Goal: Task Accomplishment & Management: Use online tool/utility

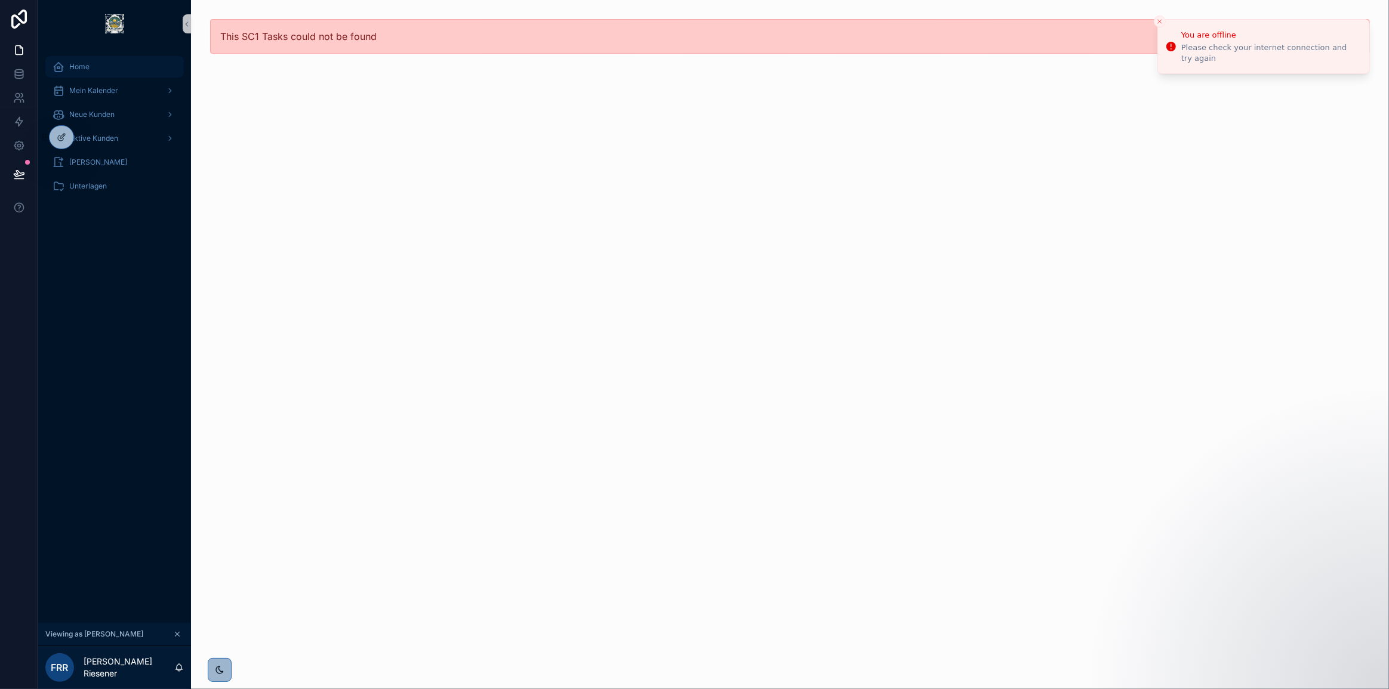
click at [114, 68] on div "Home" at bounding box center [115, 66] width 124 height 19
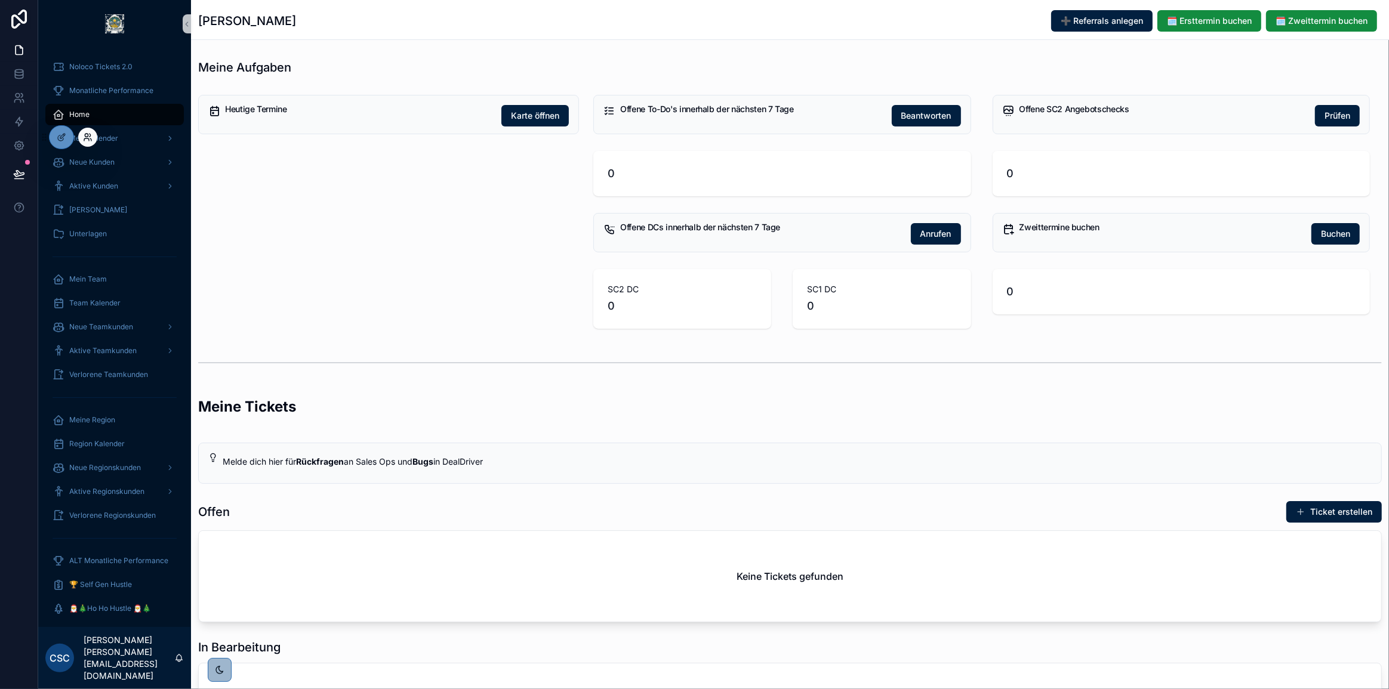
click at [90, 137] on icon at bounding box center [90, 135] width 1 height 3
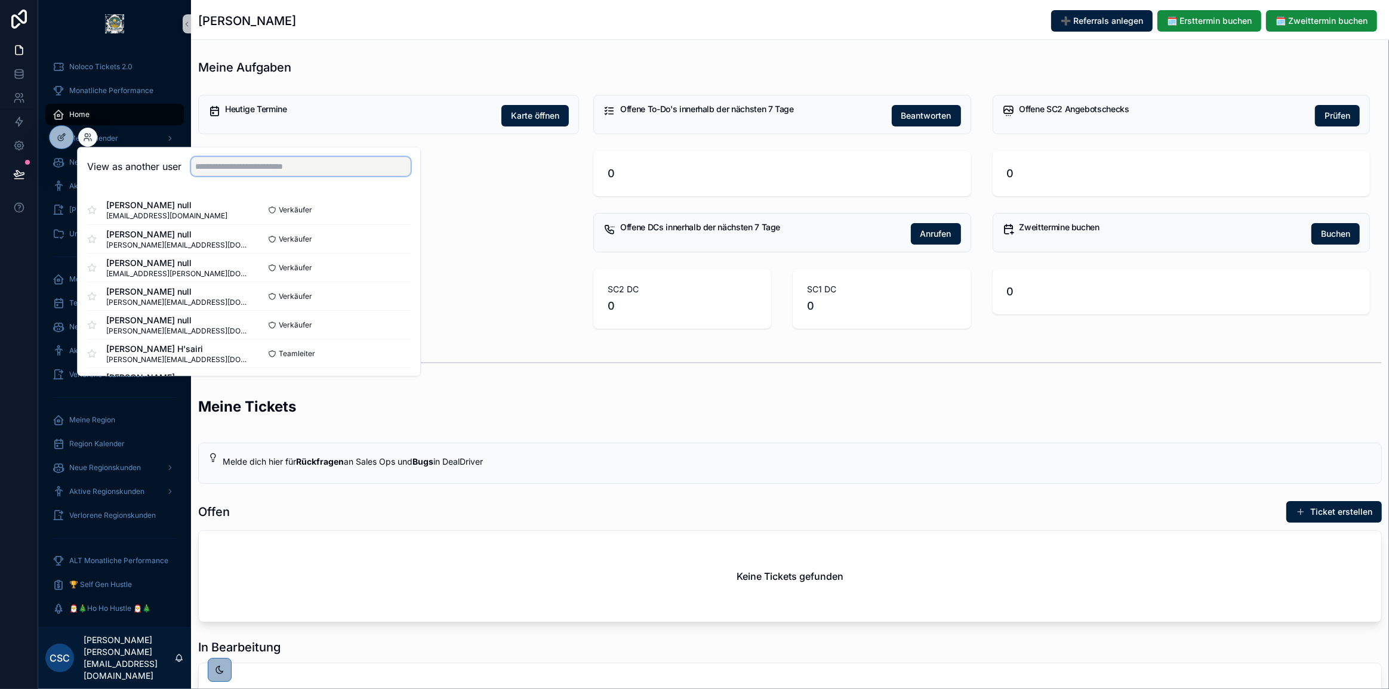
click at [276, 165] on input "text" at bounding box center [301, 166] width 220 height 19
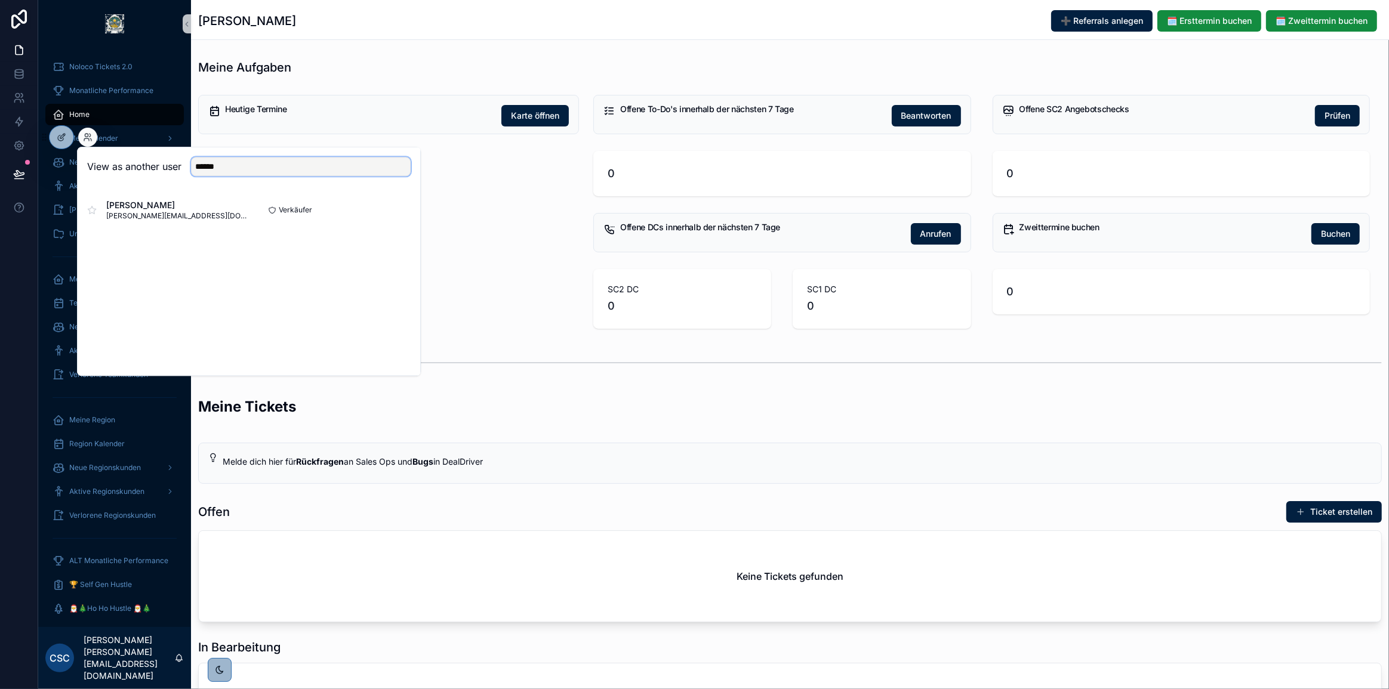
type input "******"
click at [0, 0] on button "Select" at bounding box center [0, 0] width 0 height 0
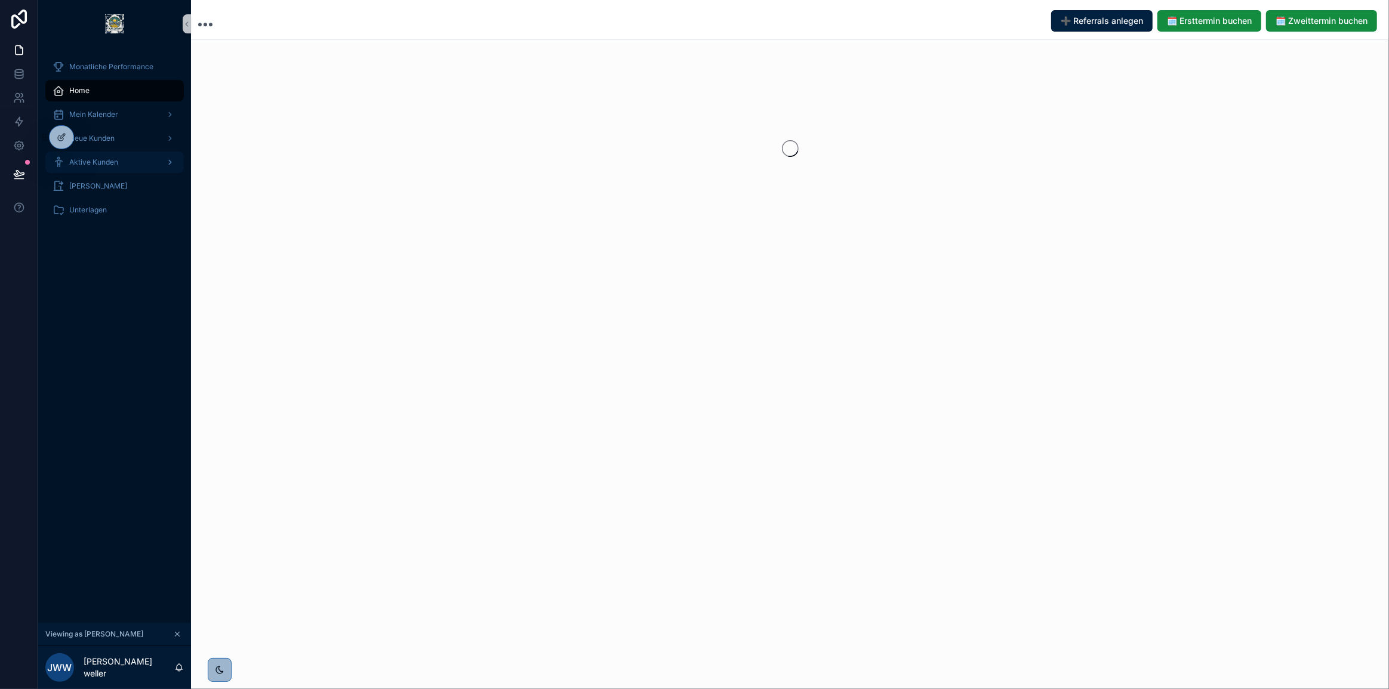
click at [113, 158] on span "Aktive Kunden" at bounding box center [93, 163] width 49 height 10
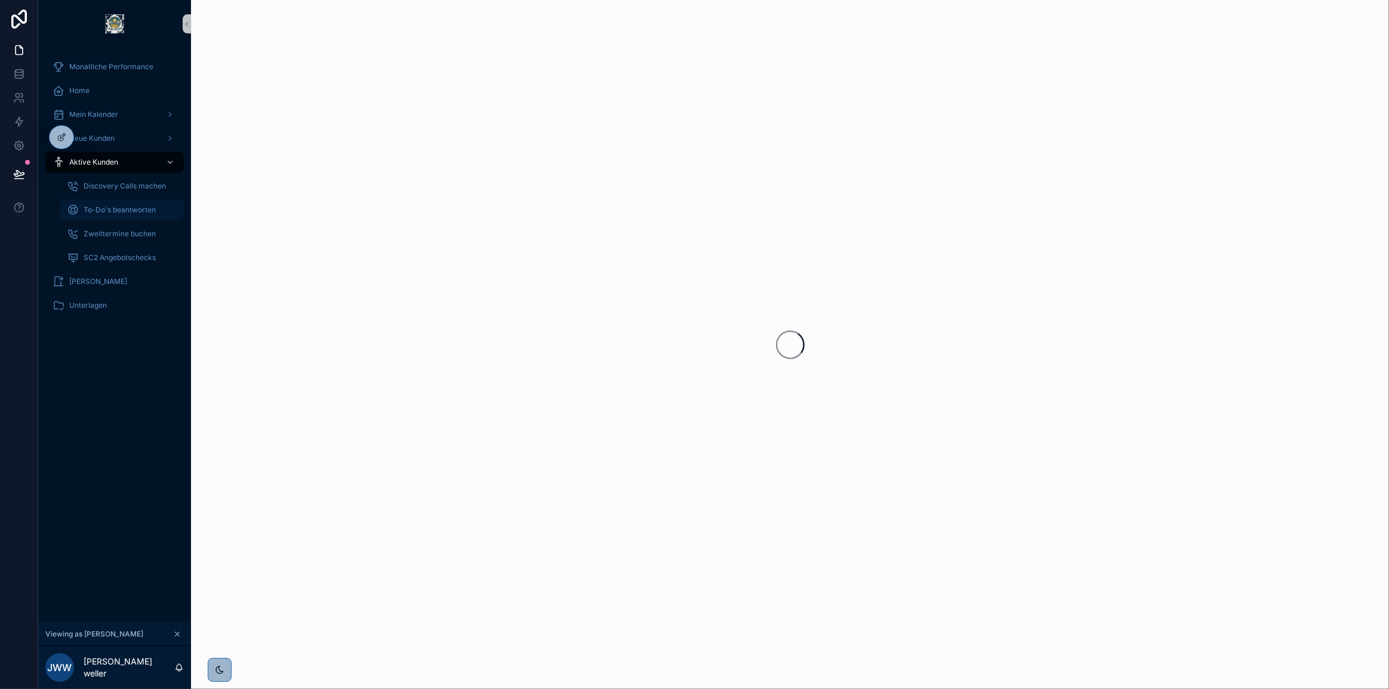
click at [131, 209] on span "To-Do's beantworten" at bounding box center [120, 210] width 72 height 10
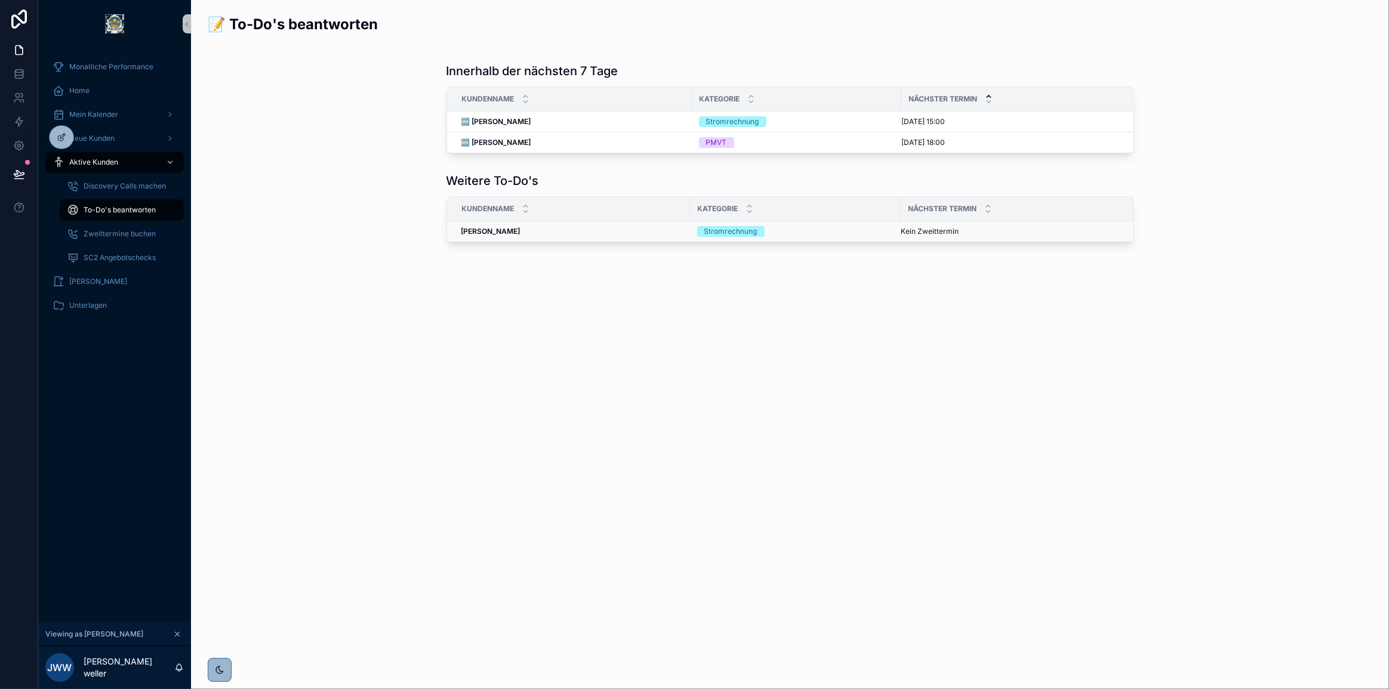
click at [536, 232] on div "Isabel Runge Isabel Runge" at bounding box center [571, 232] width 221 height 10
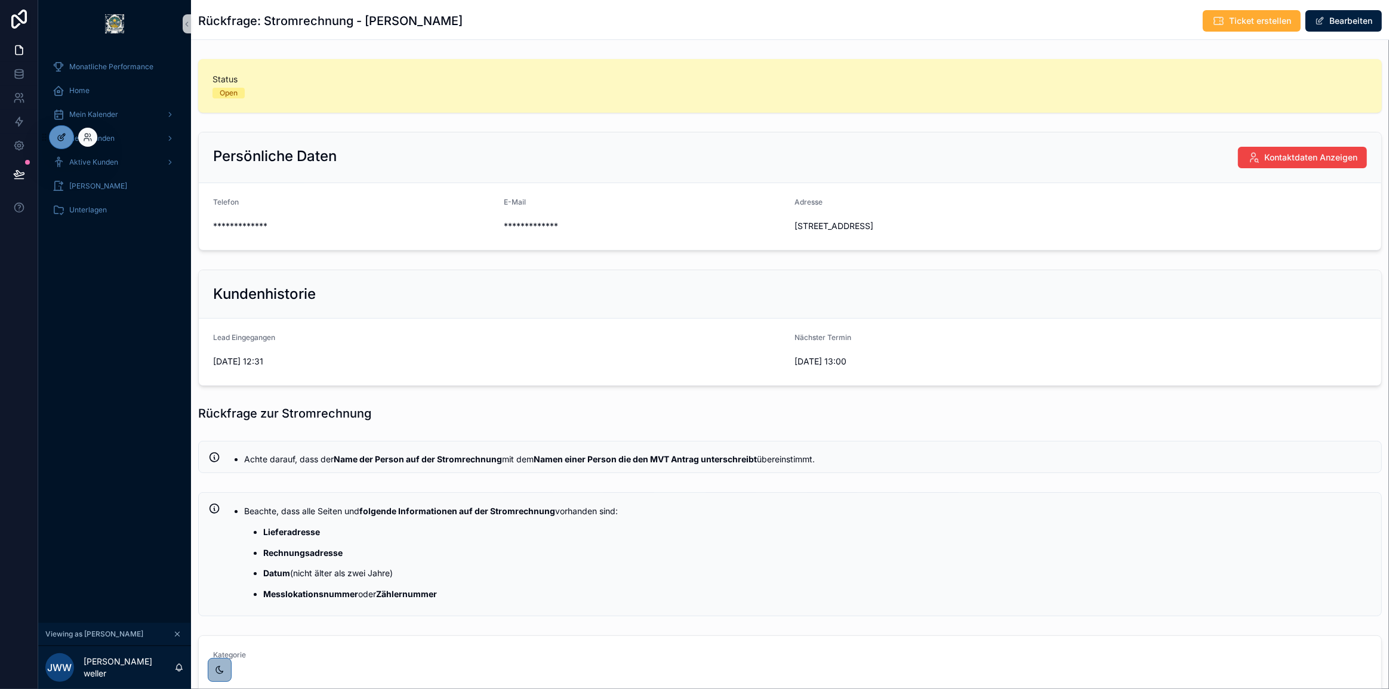
click at [56, 137] on div at bounding box center [62, 137] width 24 height 23
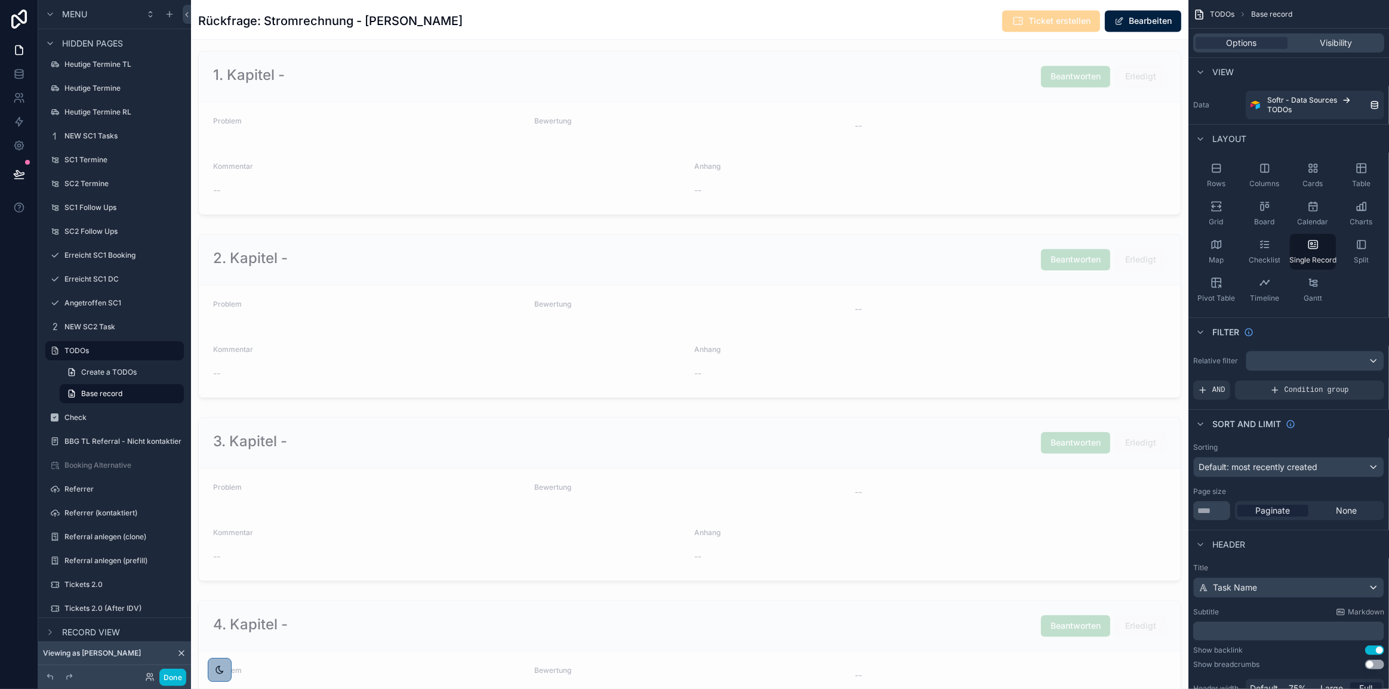
scroll to position [2930, 0]
click at [743, 268] on div at bounding box center [689, 316] width 997 height 174
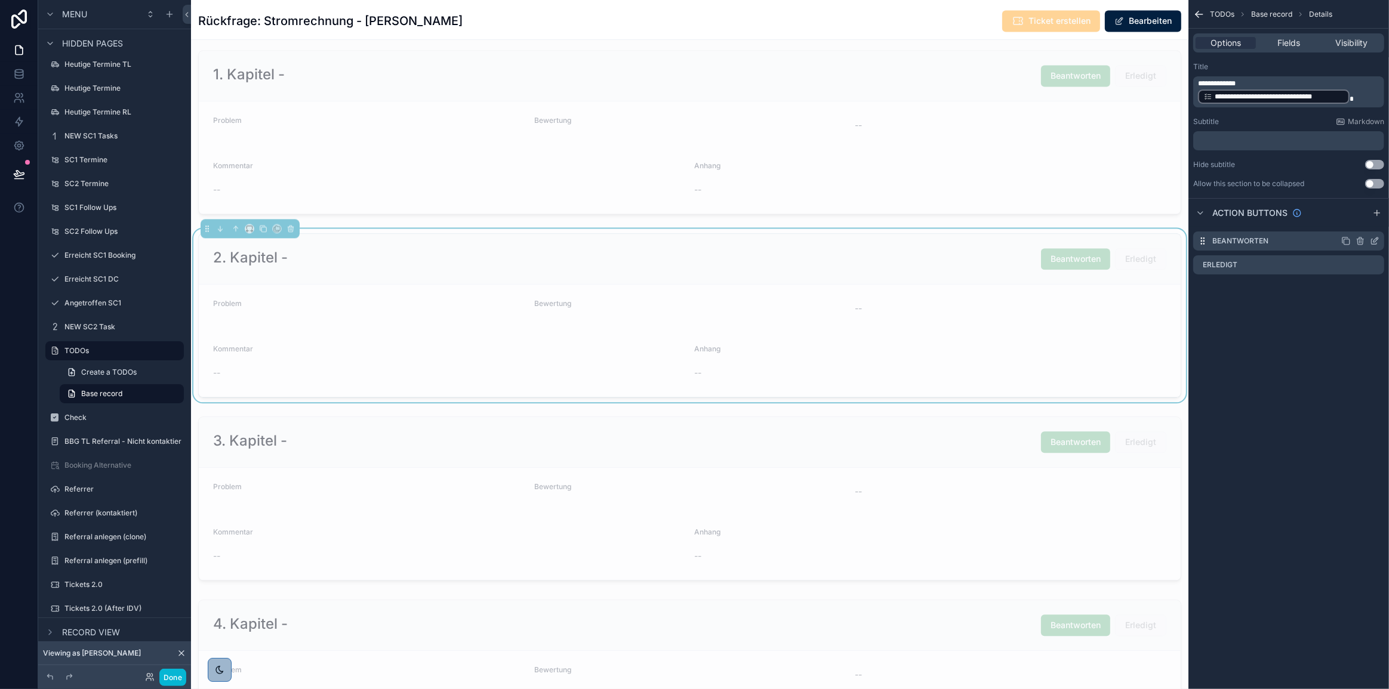
click at [1377, 238] on icon "scrollable content" at bounding box center [1376, 240] width 5 height 5
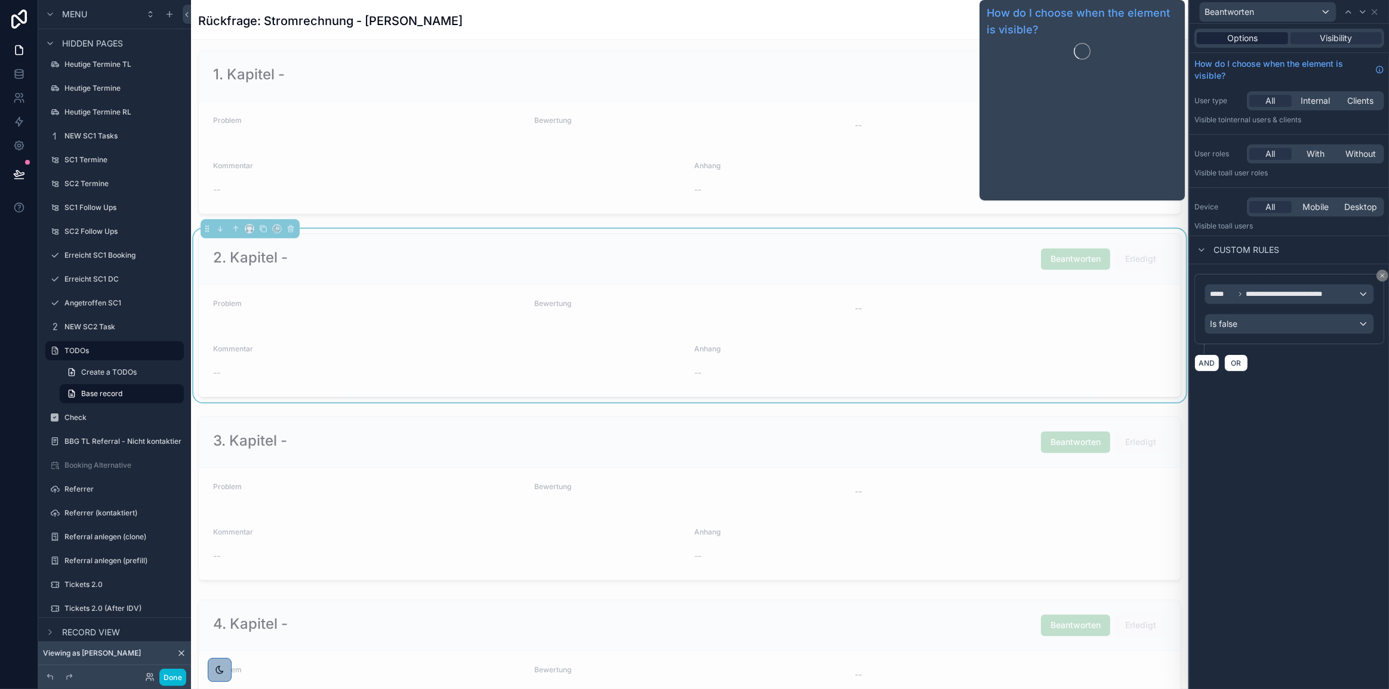
click at [1239, 40] on span "Options" at bounding box center [1242, 38] width 30 height 12
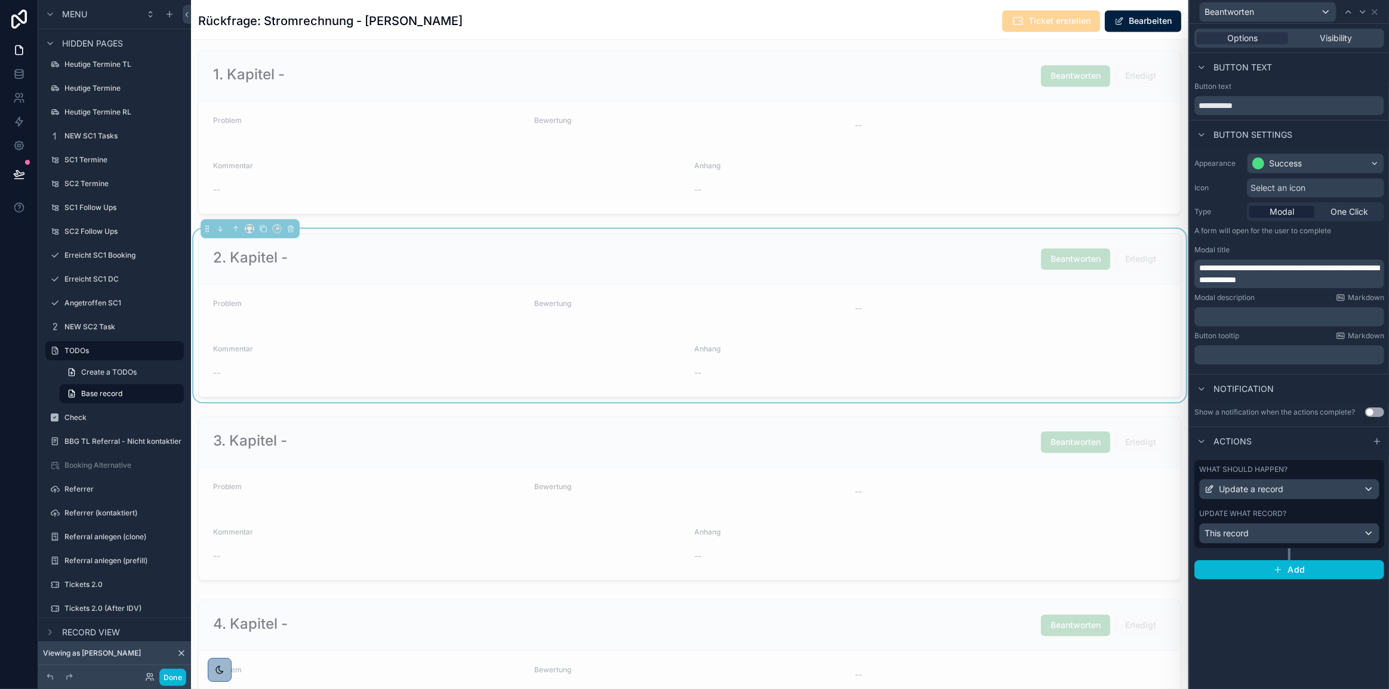
click at [1205, 267] on span "**********" at bounding box center [1289, 274] width 180 height 20
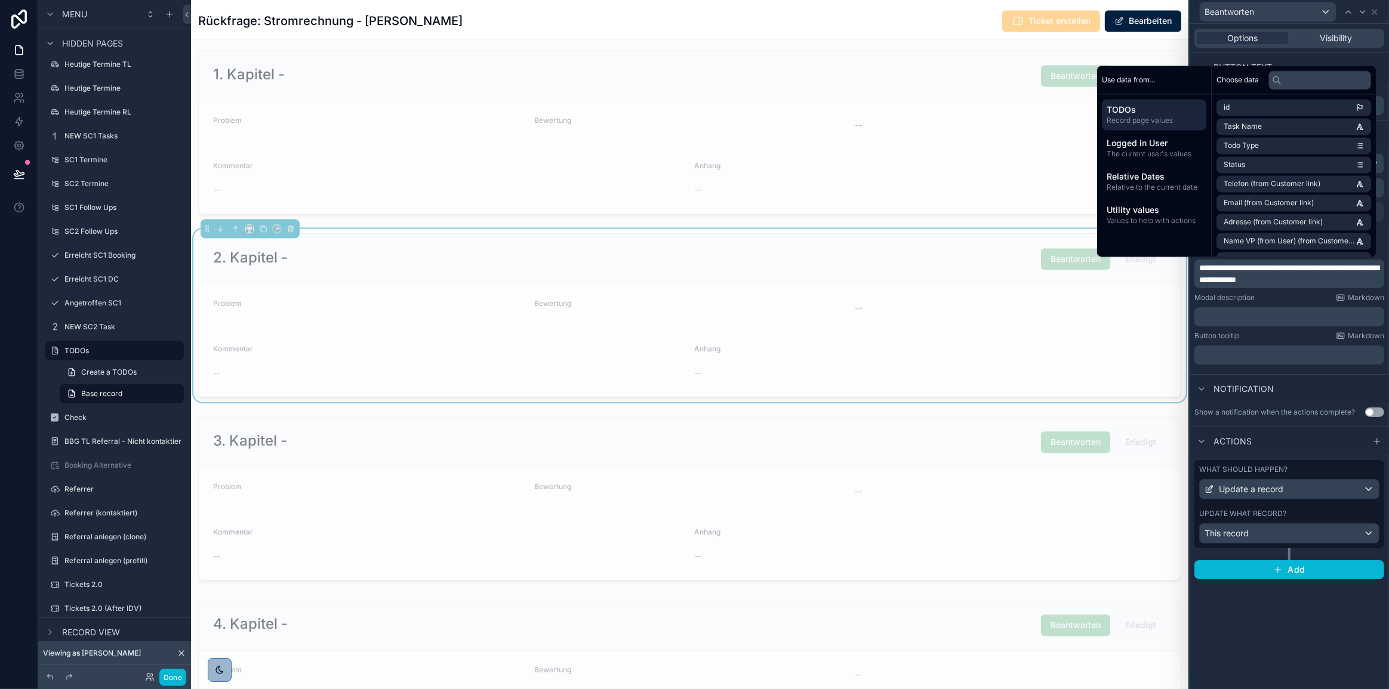
click at [1317, 282] on p "**********" at bounding box center [1290, 274] width 183 height 24
click at [1246, 270] on span "**********" at bounding box center [1289, 274] width 180 height 20
click at [1289, 271] on span "**********" at bounding box center [1289, 274] width 180 height 20
click at [1321, 277] on p "**********" at bounding box center [1290, 274] width 183 height 24
click at [1334, 282] on p "**********" at bounding box center [1290, 274] width 183 height 24
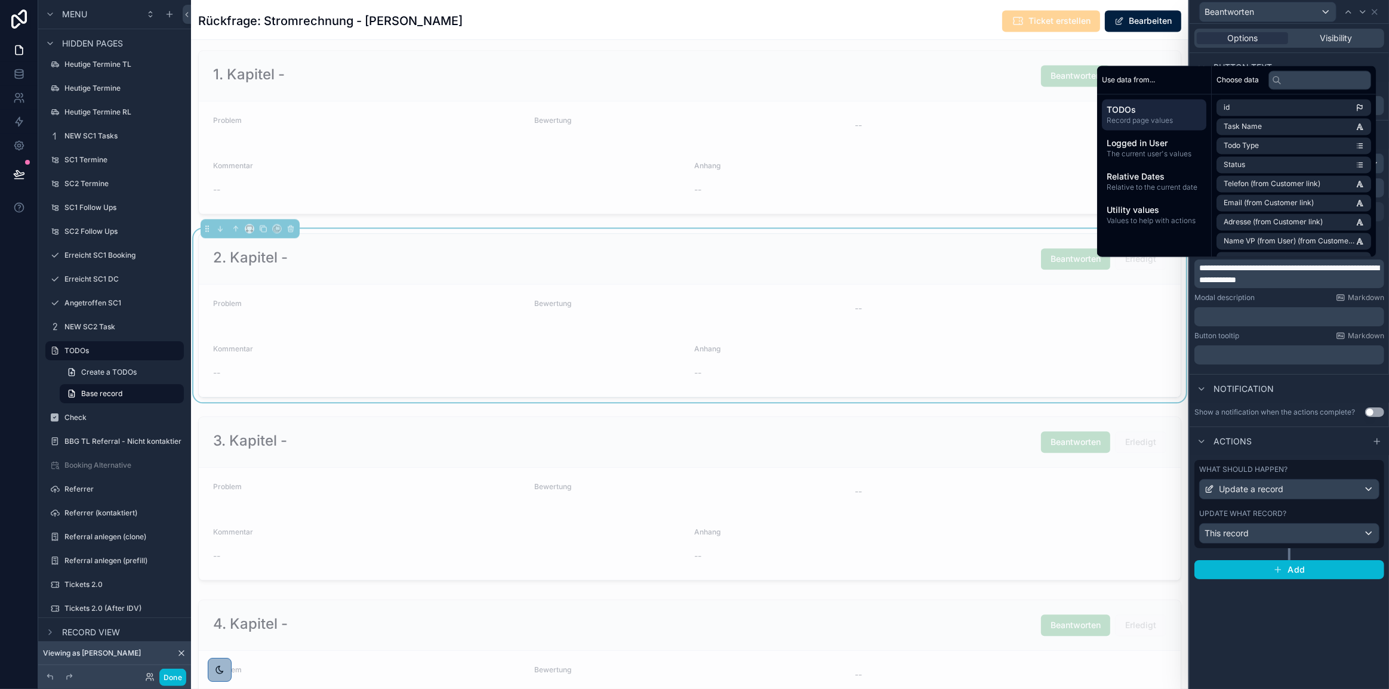
click at [1303, 298] on div "Modal description Markdown" at bounding box center [1289, 298] width 190 height 10
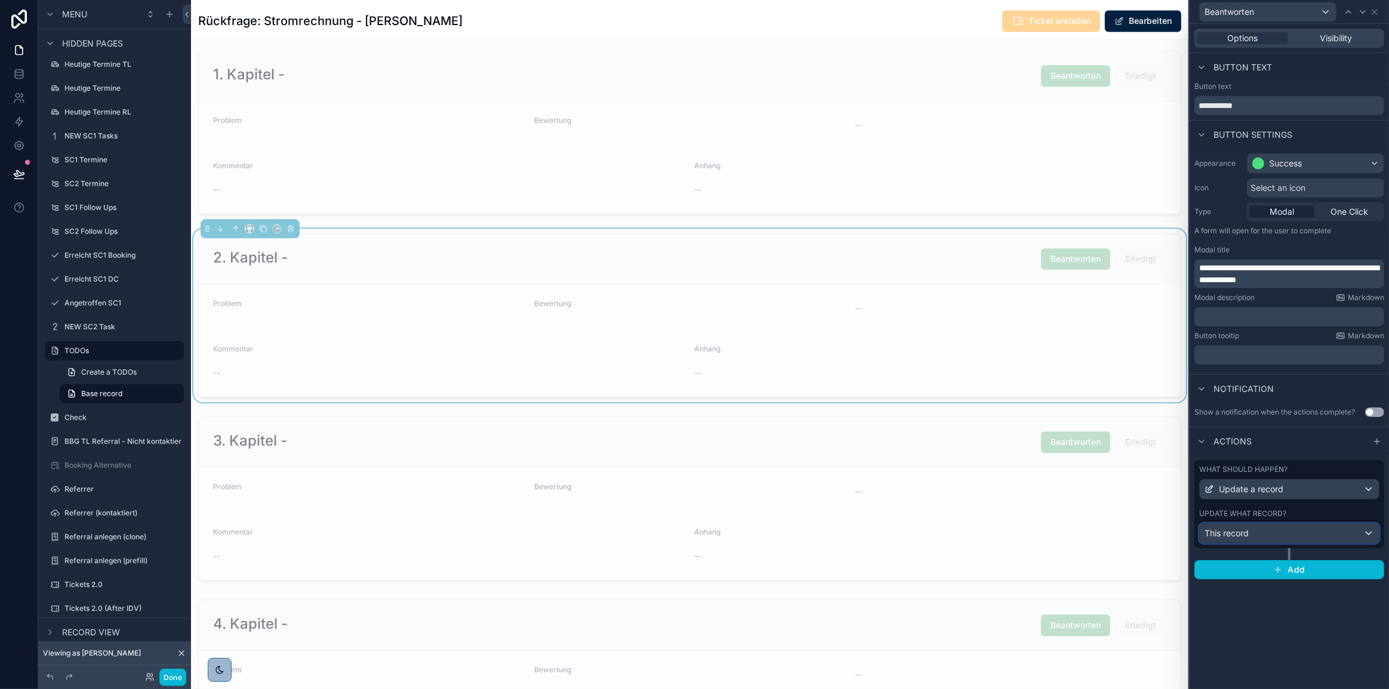
click at [1291, 535] on div "This record" at bounding box center [1289, 533] width 179 height 19
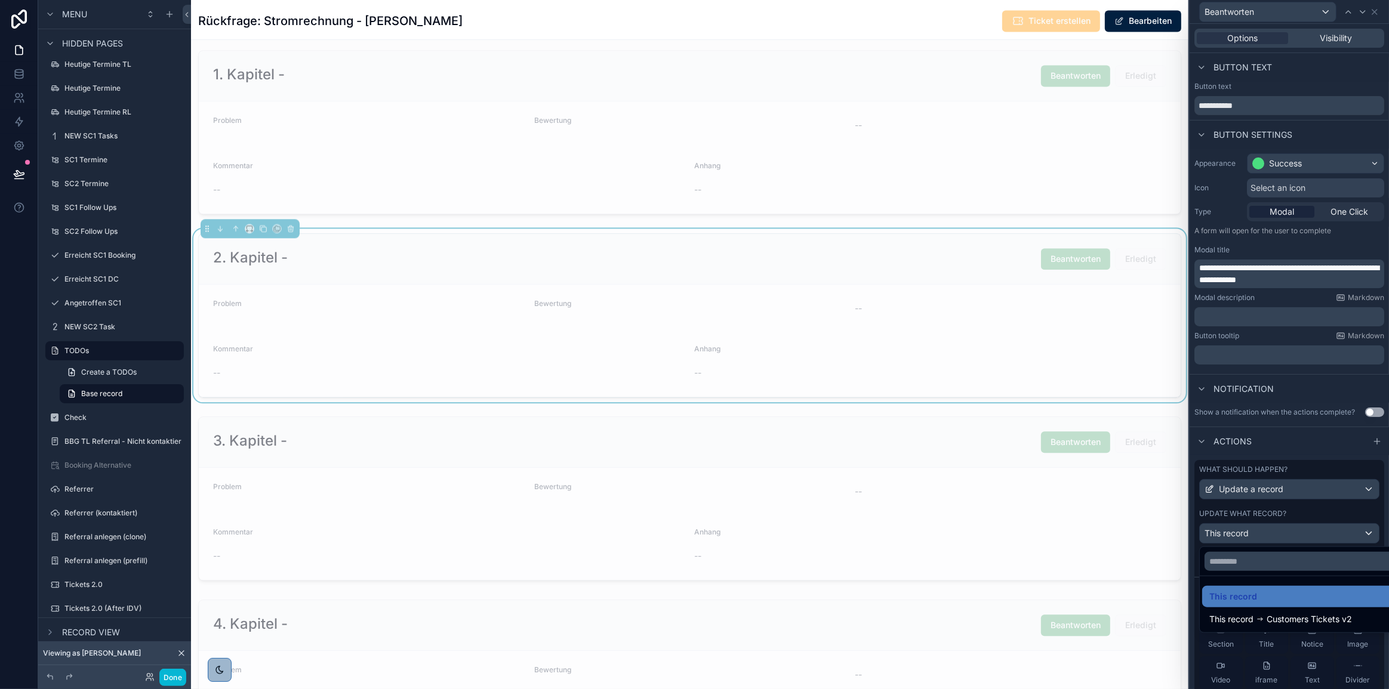
click at [1299, 534] on div at bounding box center [1289, 344] width 199 height 689
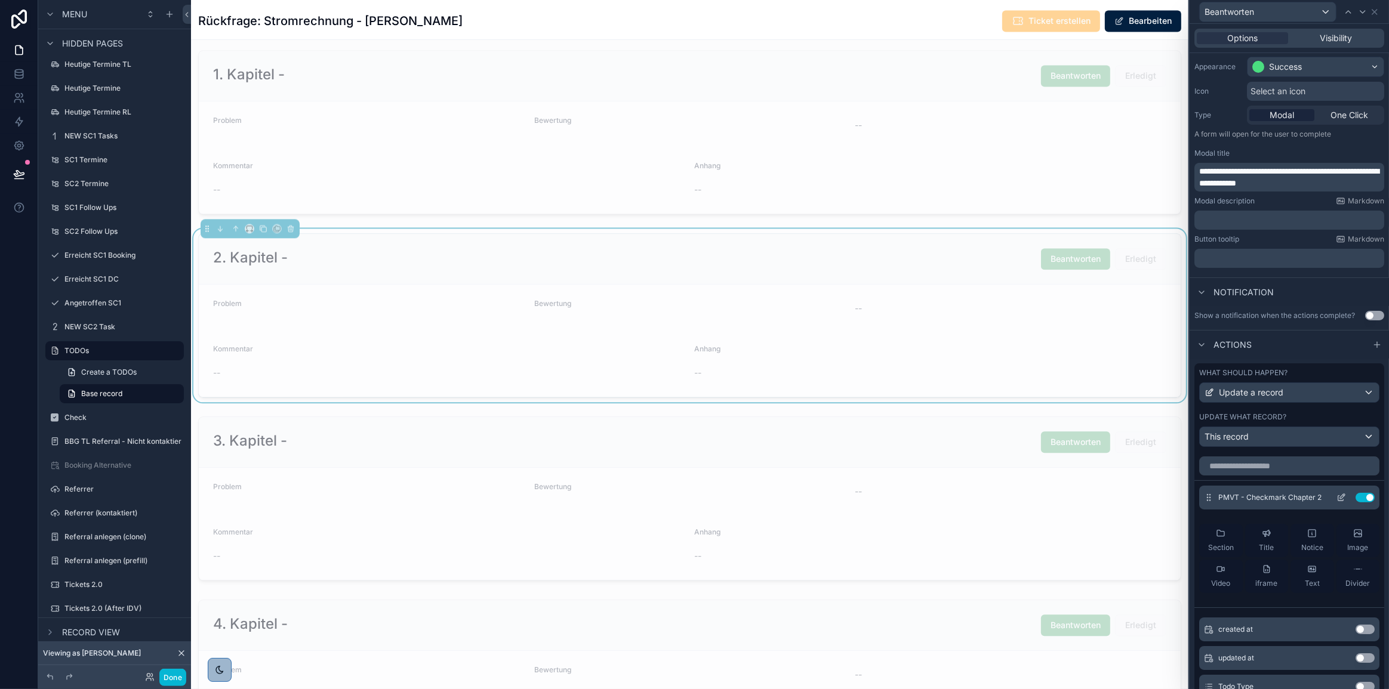
scroll to position [108, 0]
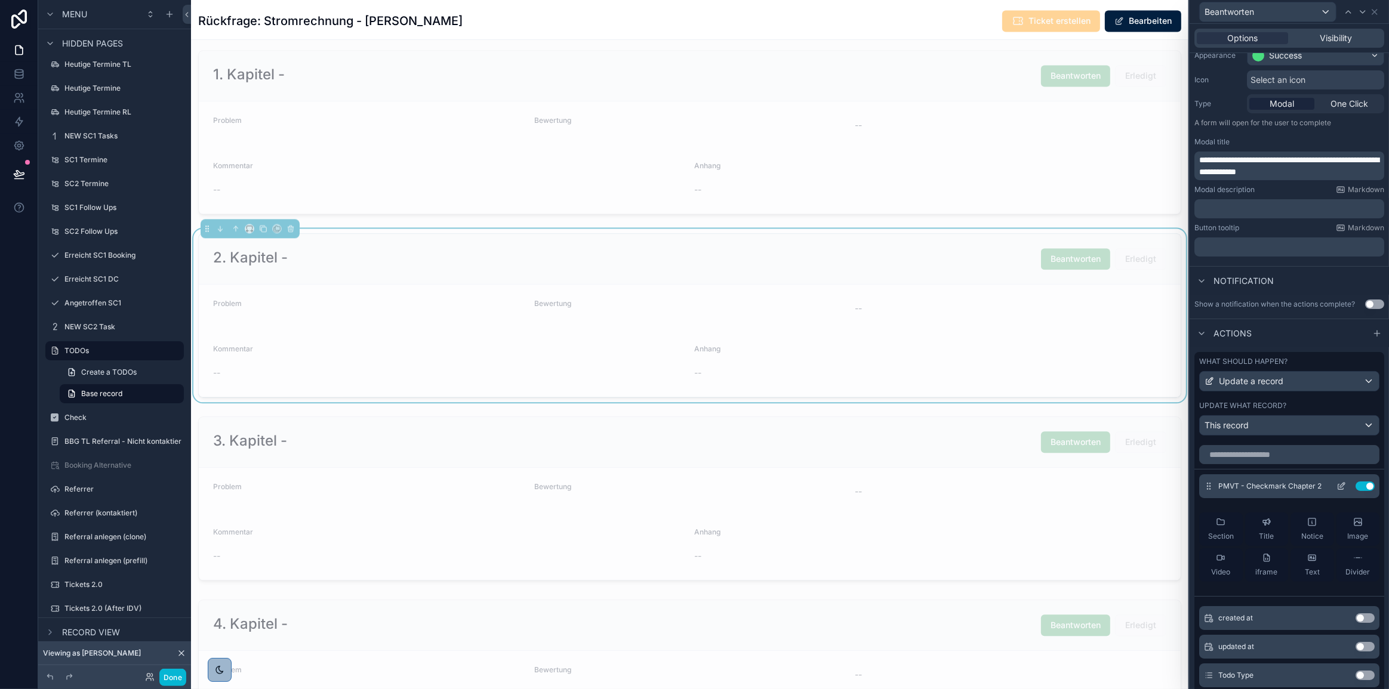
click at [1338, 485] on icon at bounding box center [1340, 487] width 5 height 5
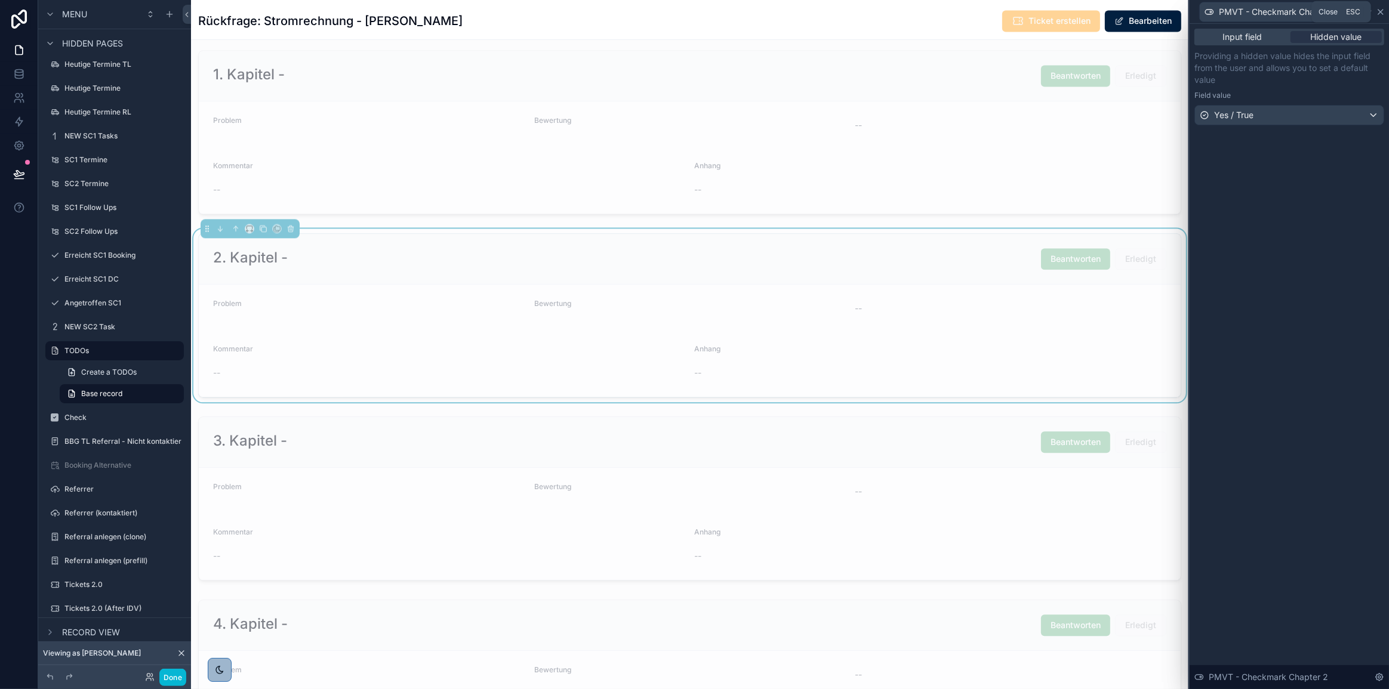
click at [1384, 13] on icon at bounding box center [1381, 12] width 10 height 10
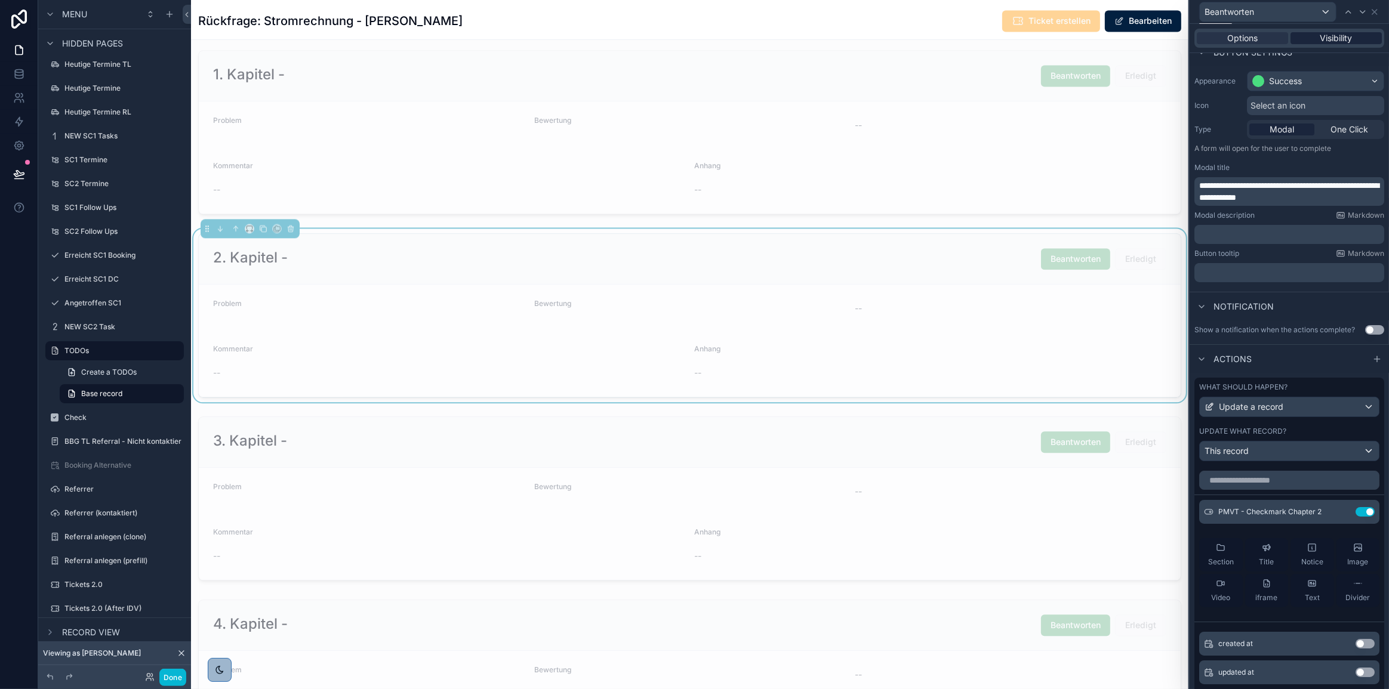
scroll to position [54, 0]
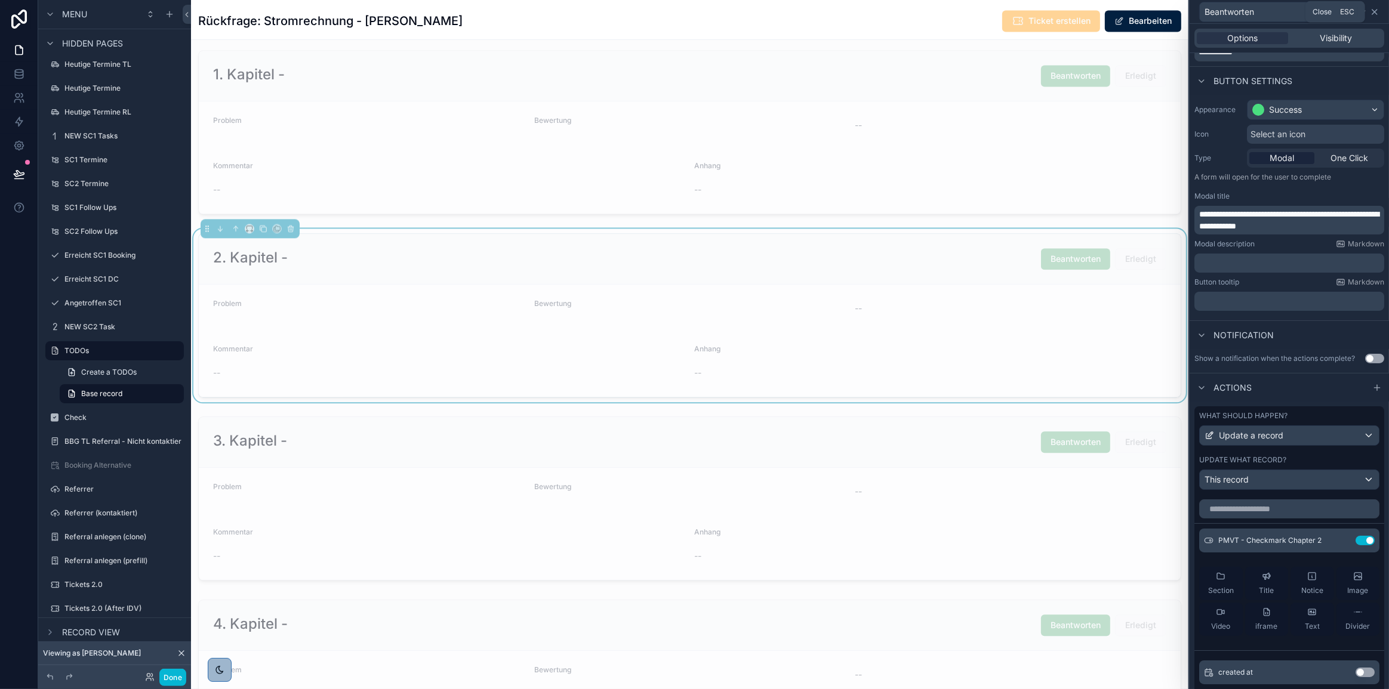
click at [1376, 12] on icon at bounding box center [1374, 12] width 5 height 5
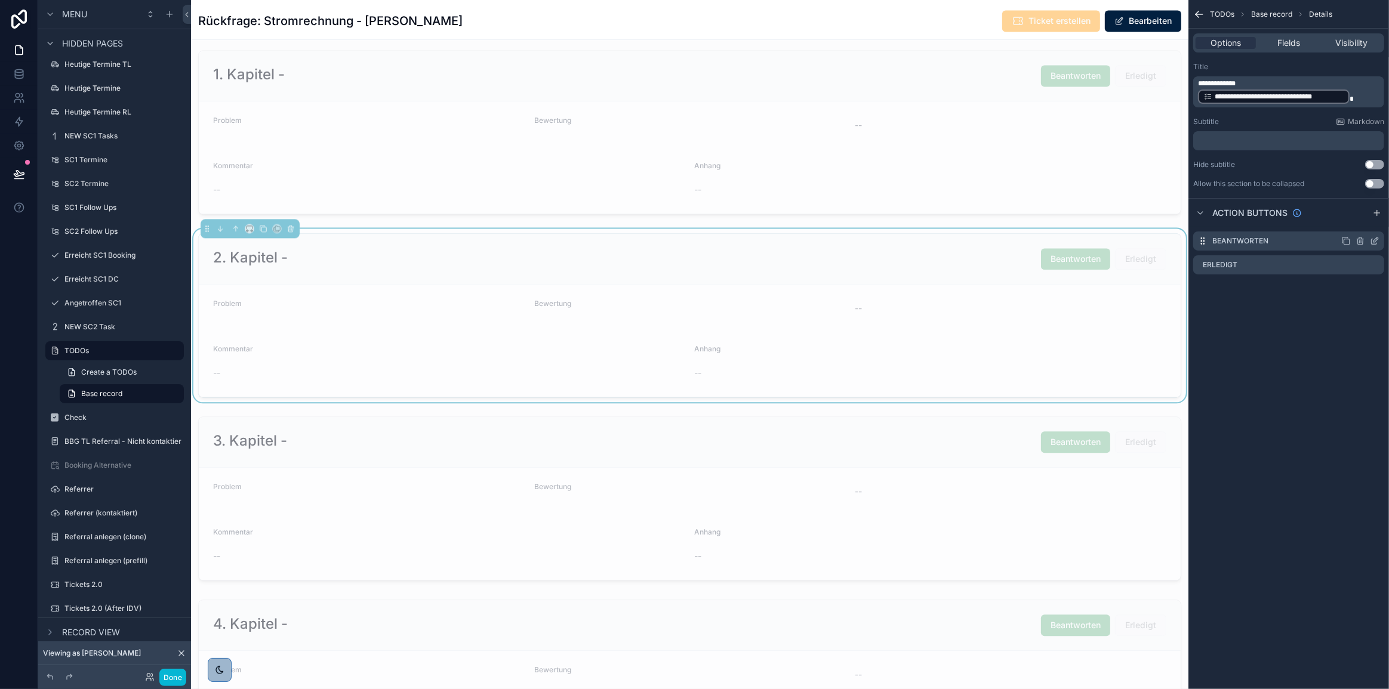
click at [1374, 239] on icon "scrollable content" at bounding box center [1375, 241] width 10 height 10
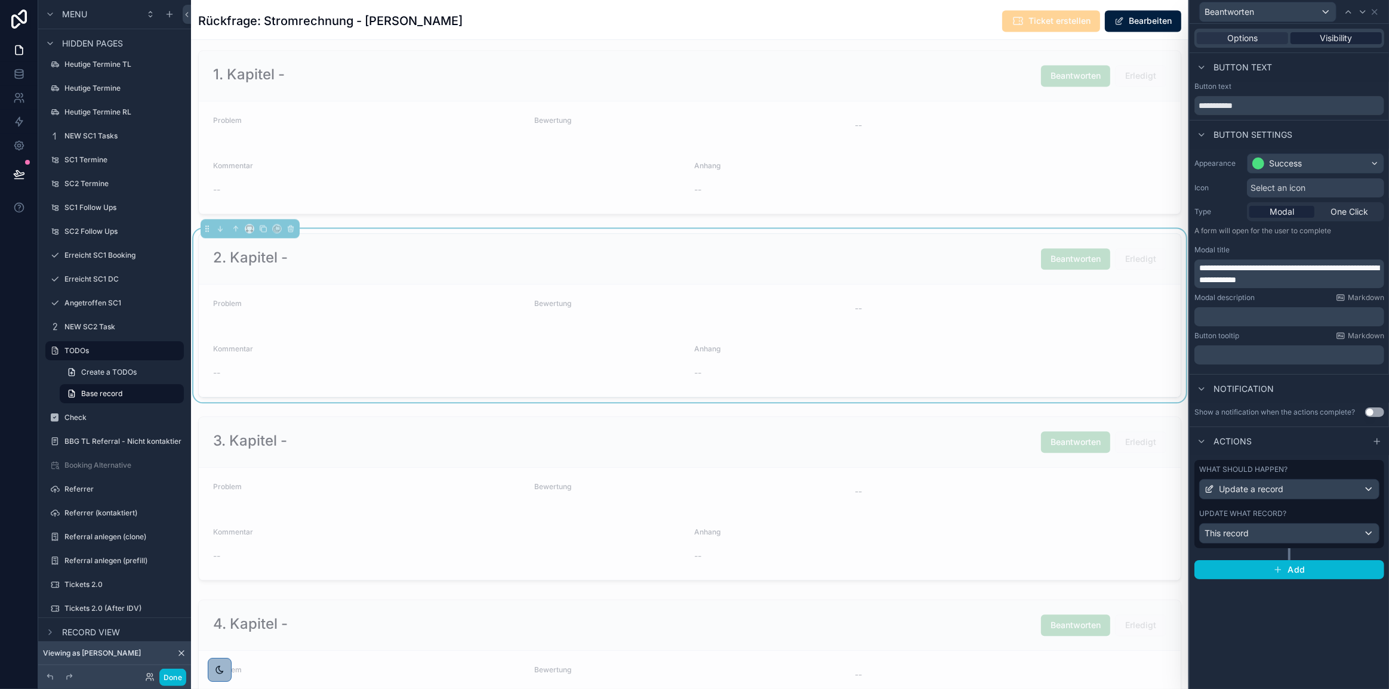
click at [1347, 33] on span "Visibility" at bounding box center [1336, 38] width 32 height 12
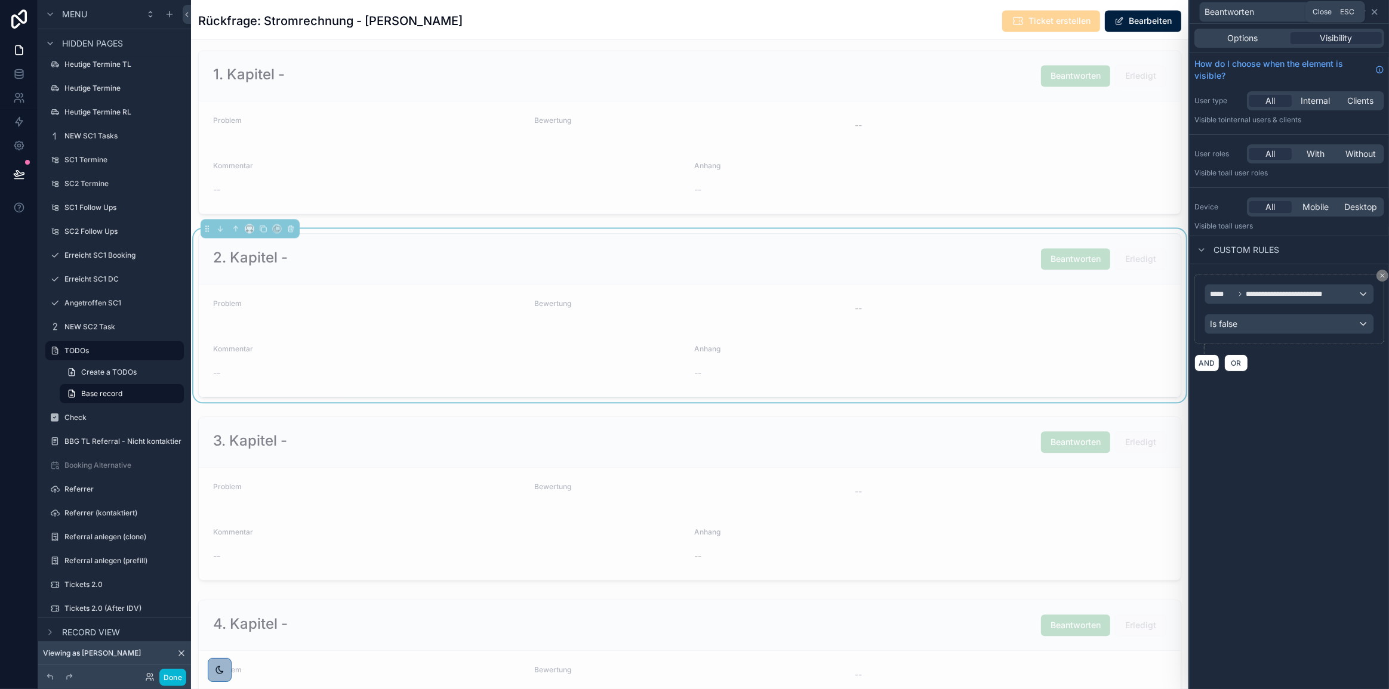
click at [1375, 10] on icon at bounding box center [1375, 12] width 10 height 10
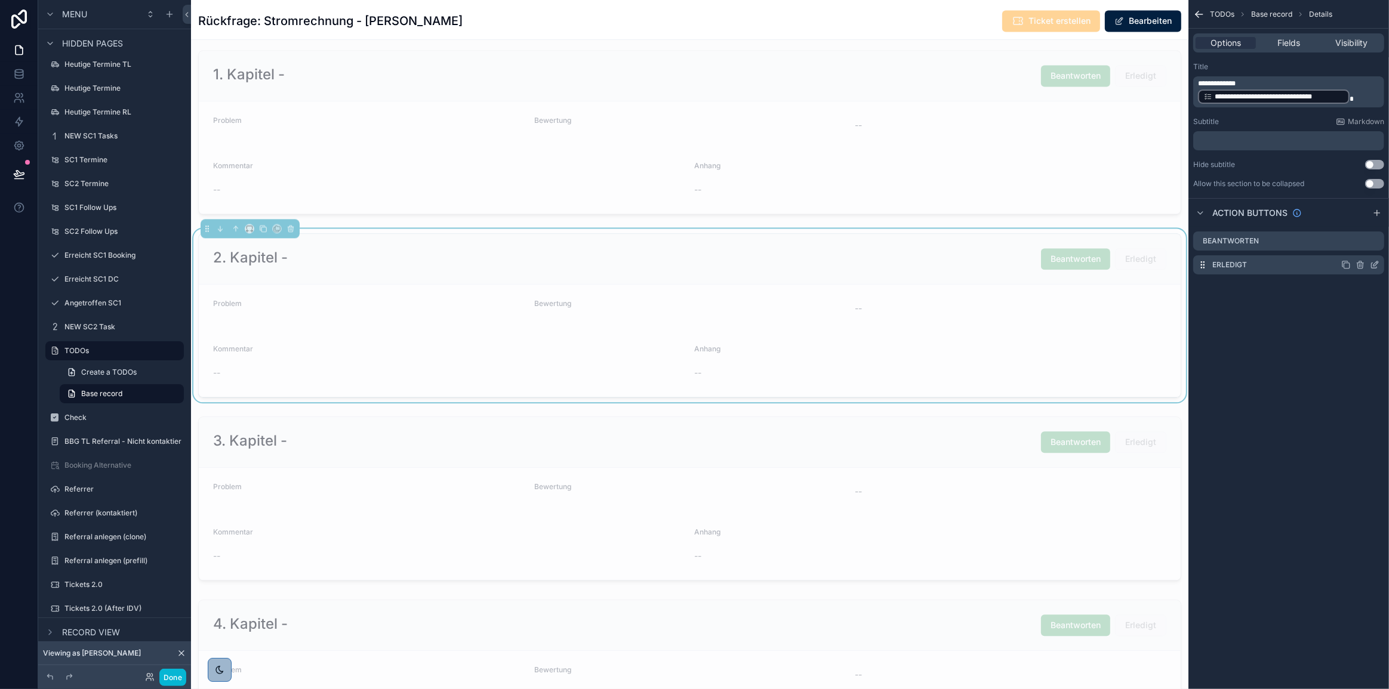
click at [1377, 266] on icon "scrollable content" at bounding box center [1375, 265] width 10 height 10
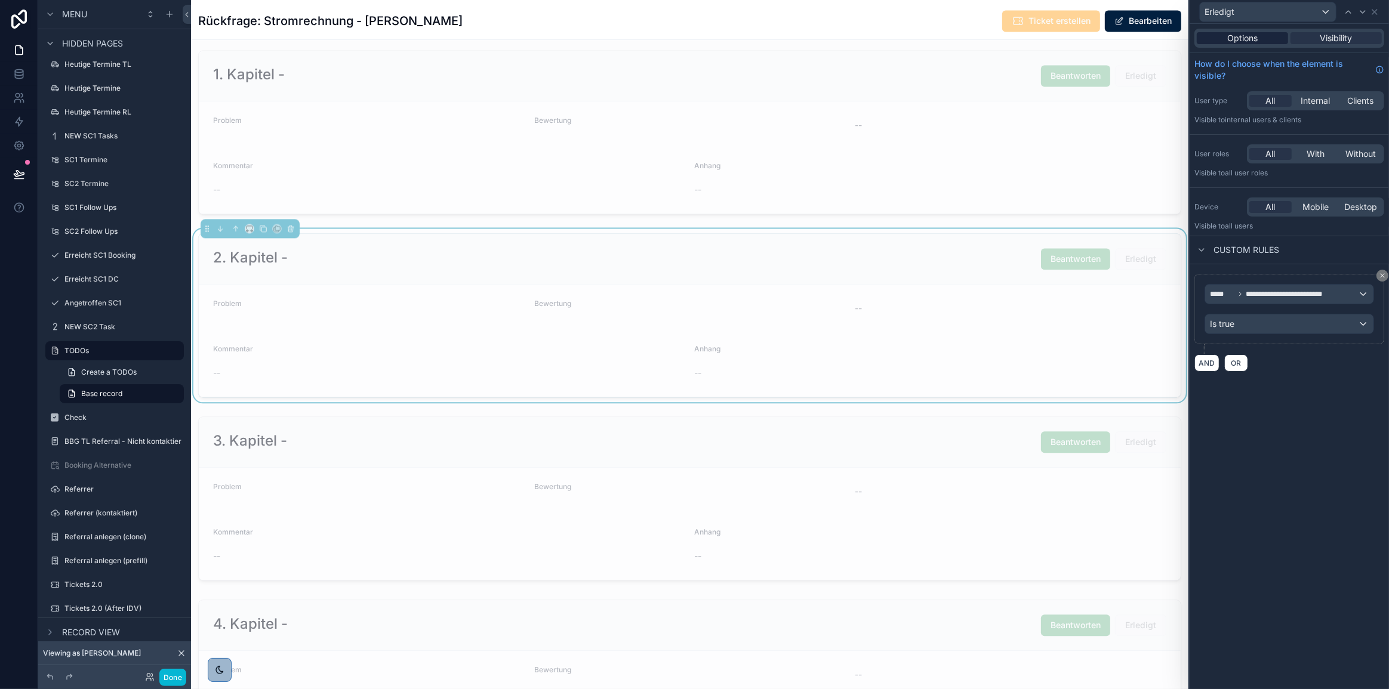
click at [1233, 34] on span "Options" at bounding box center [1242, 38] width 30 height 12
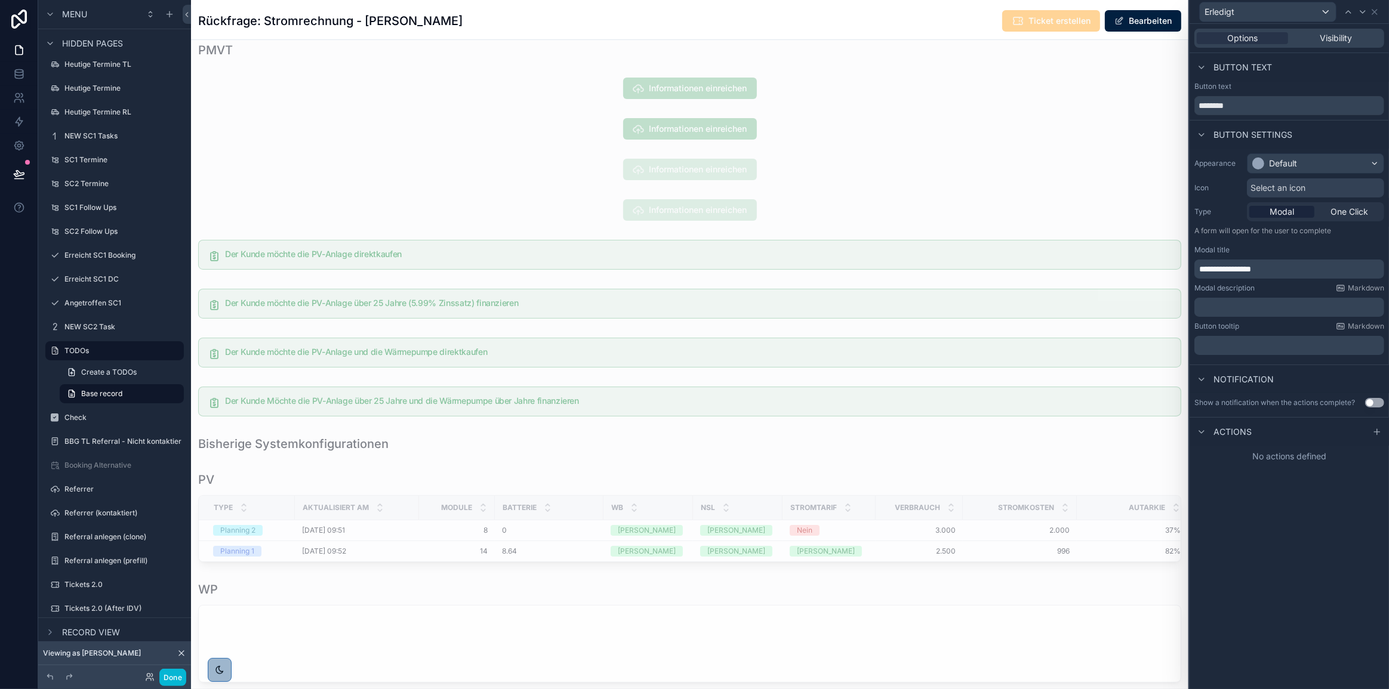
scroll to position [4783, 0]
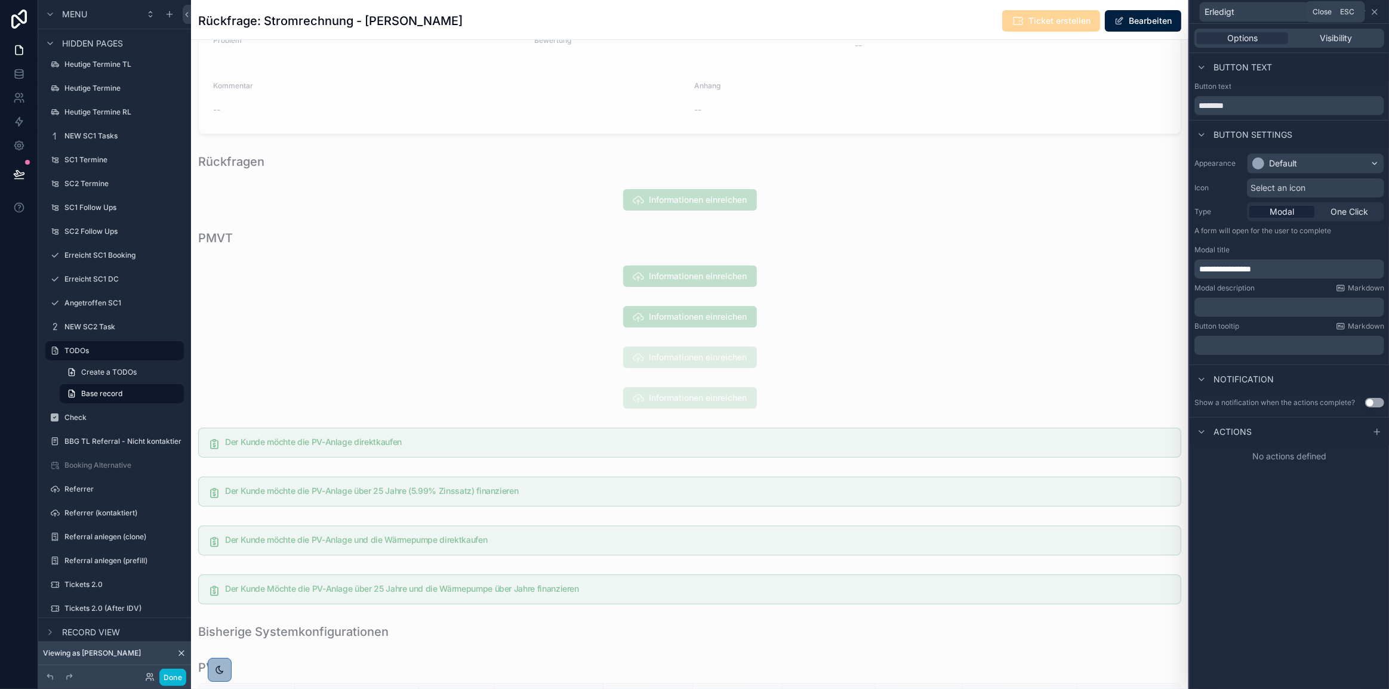
click at [1377, 10] on icon at bounding box center [1374, 12] width 5 height 5
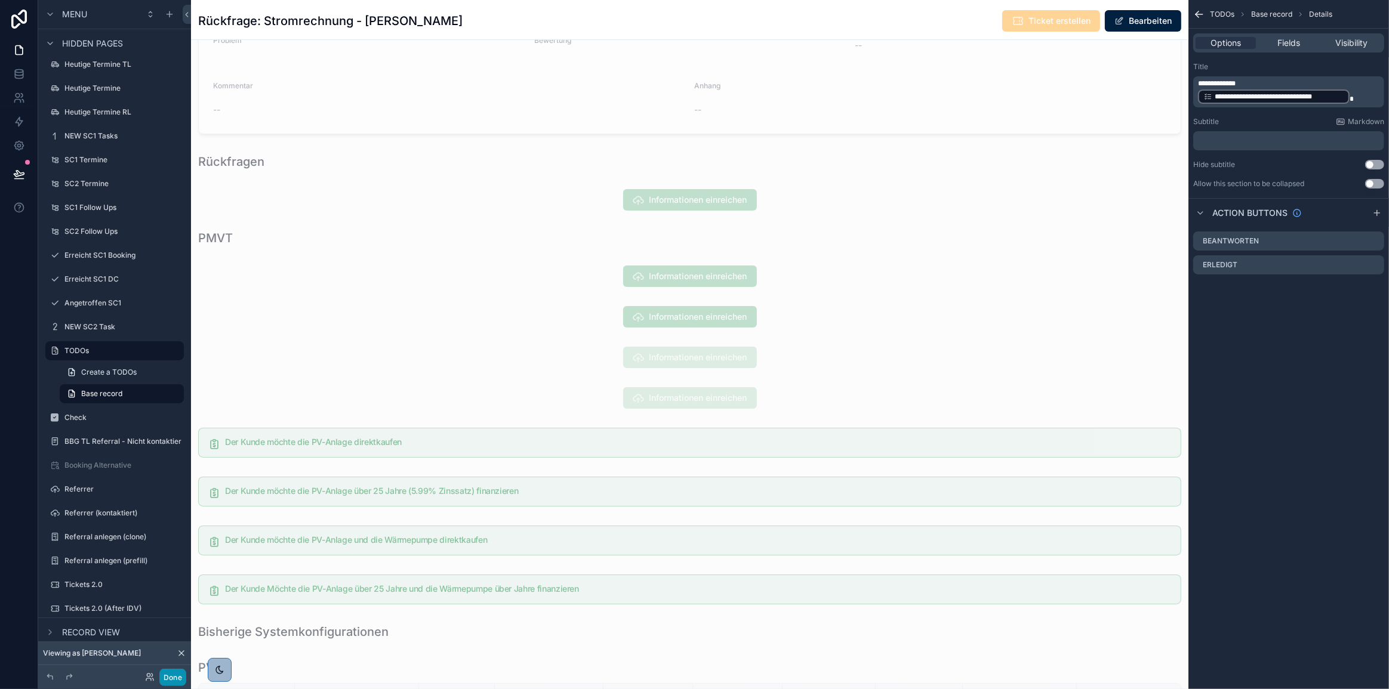
click at [167, 675] on button "Done" at bounding box center [172, 677] width 27 height 17
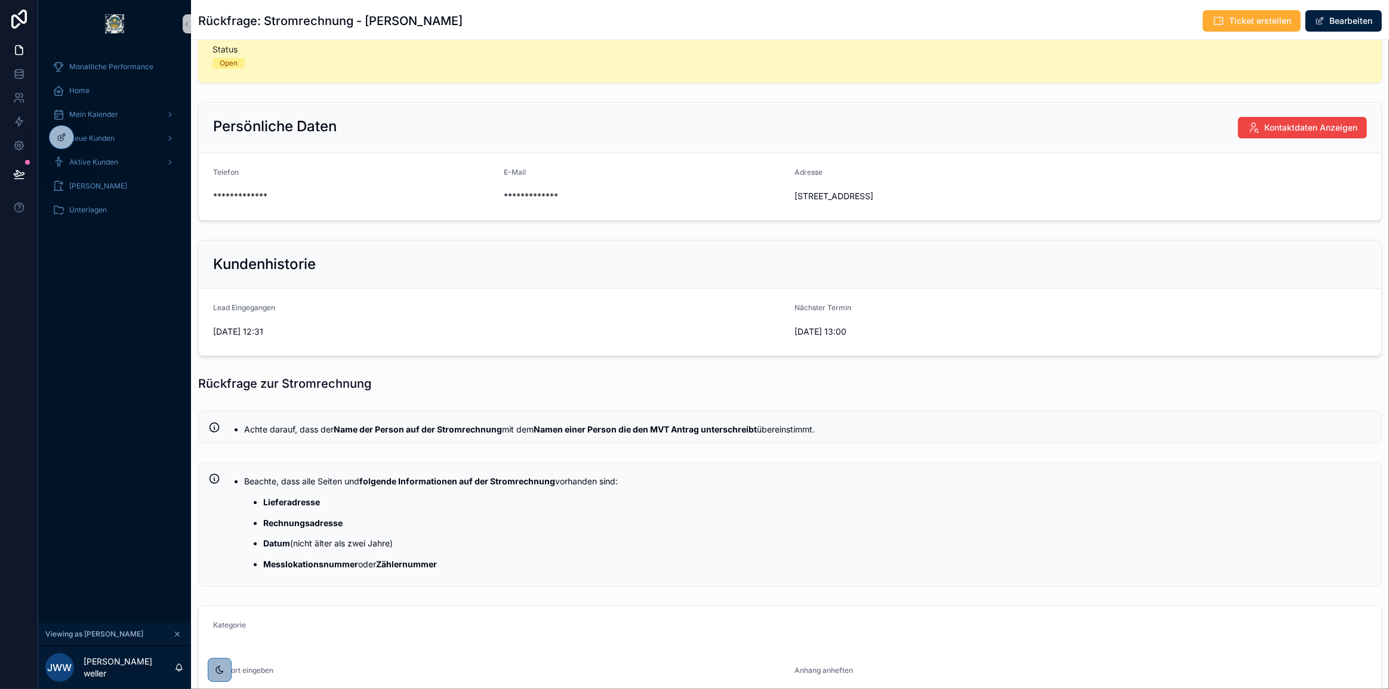
scroll to position [0, 0]
